Goal: Task Accomplishment & Management: Manage account settings

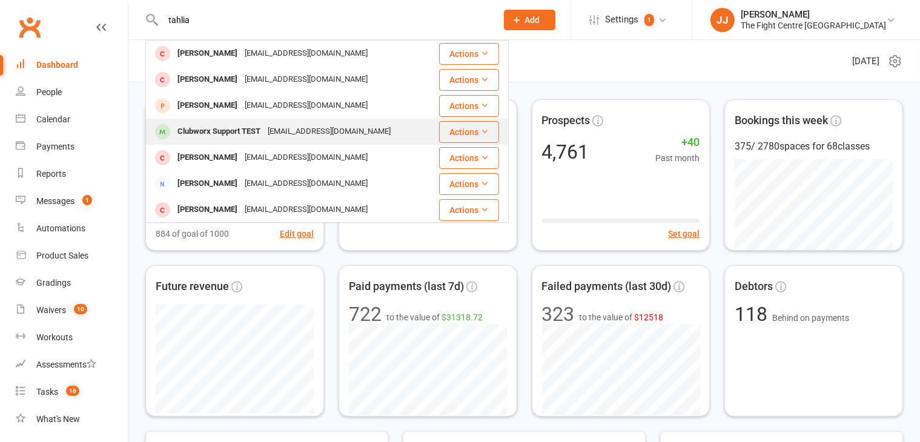
type input "tahlia"
click at [358, 127] on div "Clubworx Support TEST [EMAIL_ADDRESS][DOMAIN_NAME]" at bounding box center [292, 131] width 291 height 25
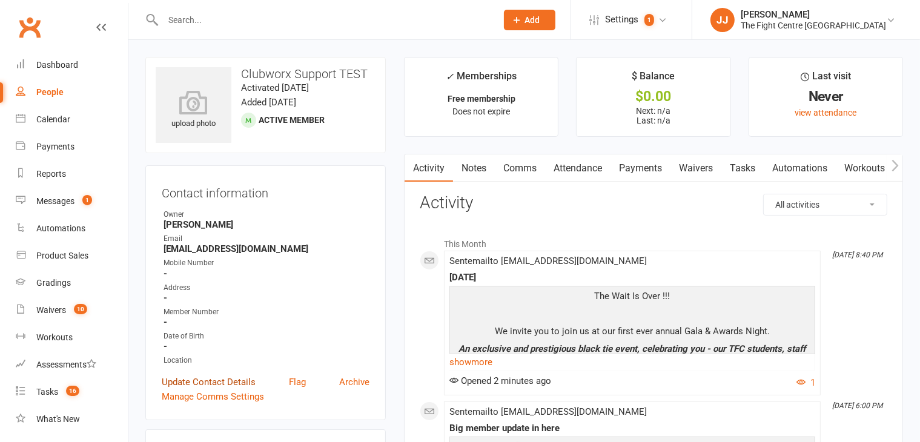
click at [231, 383] on link "Update Contact Details" at bounding box center [209, 382] width 94 height 15
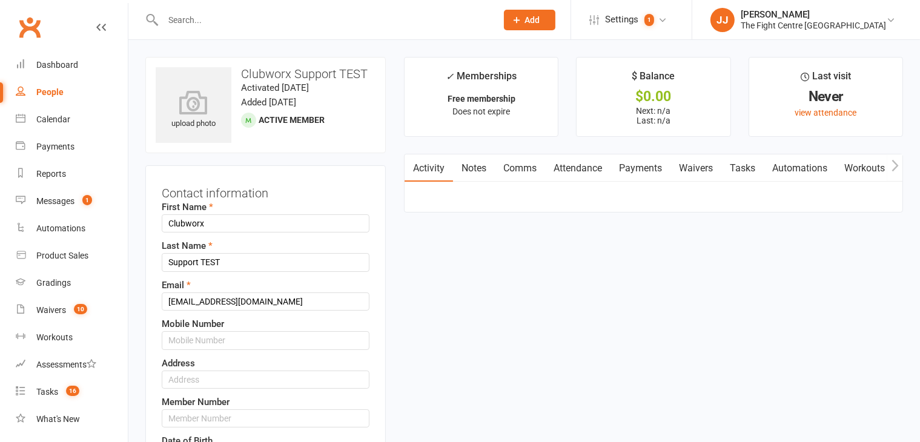
scroll to position [57, 0]
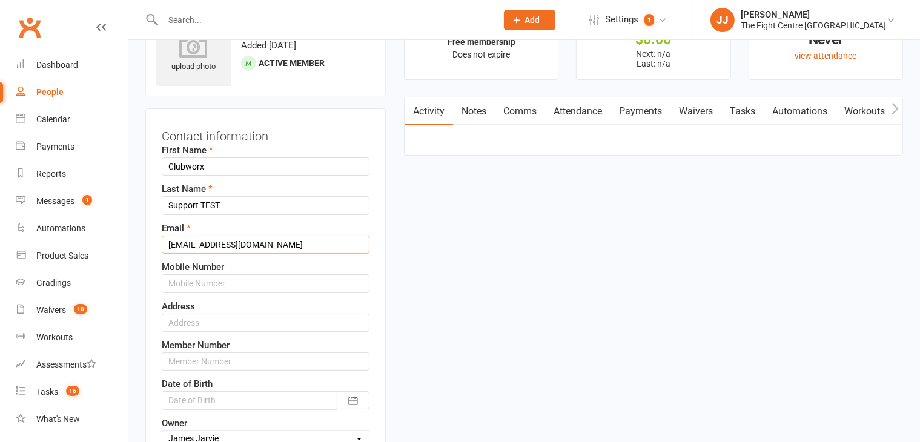
click at [254, 236] on input "[EMAIL_ADDRESS][DOMAIN_NAME]" at bounding box center [266, 245] width 208 height 18
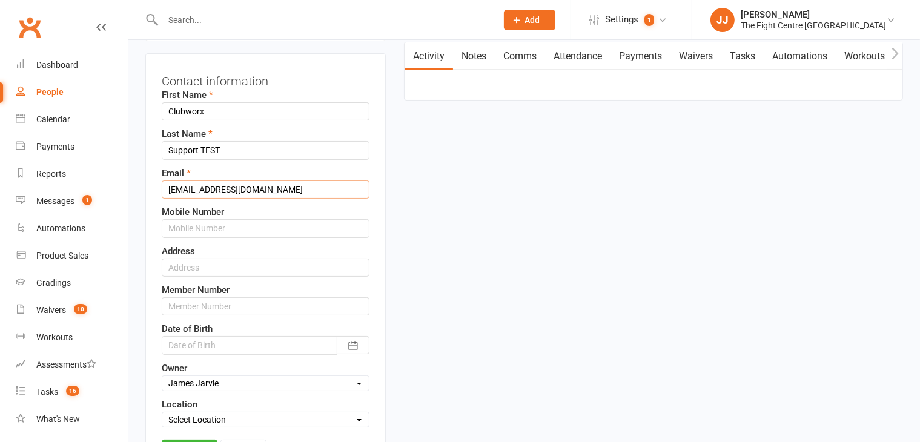
scroll to position [178, 0]
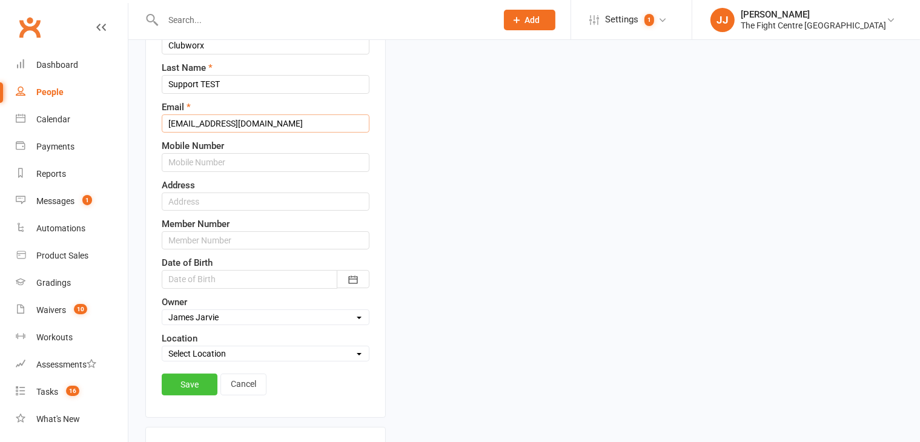
type input "[EMAIL_ADDRESS][DOMAIN_NAME]"
click at [199, 374] on link "Save" at bounding box center [190, 385] width 56 height 22
